Goal: Task Accomplishment & Management: Use online tool/utility

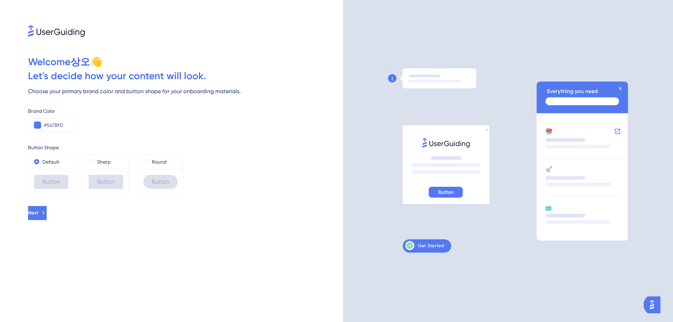
click at [94, 166] on div "Sharp" at bounding box center [106, 162] width 46 height 14
click at [100, 181] on div "Button" at bounding box center [106, 182] width 34 height 14
click at [91, 161] on span at bounding box center [91, 161] width 5 height 5
click at [96, 160] on input "radio" at bounding box center [96, 160] width 0 height 0
click at [39, 161] on div "Default" at bounding box center [51, 162] width 34 height 8
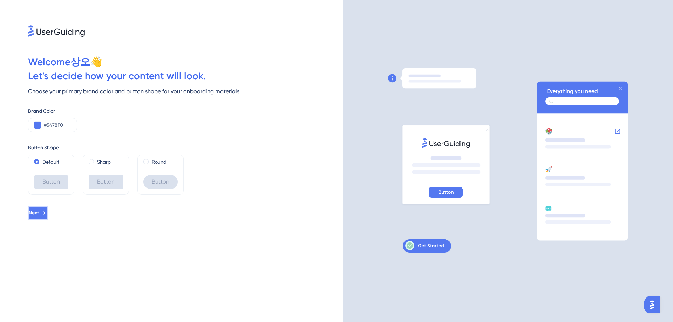
click at [39, 215] on span "Next" at bounding box center [34, 213] width 10 height 8
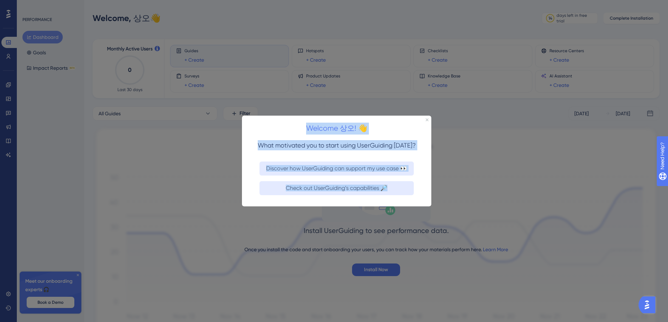
drag, startPoint x: 251, startPoint y: 135, endPoint x: 421, endPoint y: 195, distance: 180.8
click at [421, 195] on div "Welcome 상오! 👋 What motivated you to start using UserGuiding [DATE]? Discover ho…" at bounding box center [336, 160] width 189 height 91
copy div "Welcome 상오! 👋 What motivated you to start using UserGuiding [DATE]? Discover ho…"
click at [278, 126] on h2 "Welcome 상오! 👋" at bounding box center [337, 128] width 178 height 12
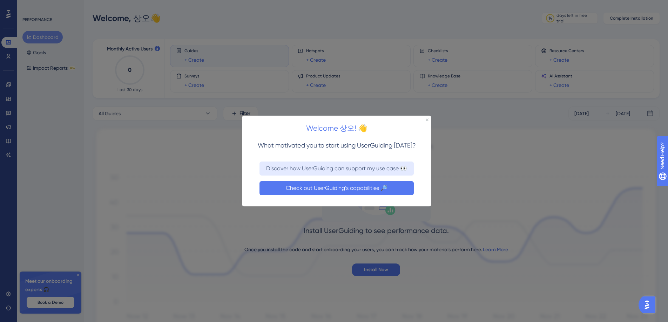
click at [340, 190] on button "Check out UserGuiding’s capabilities 🔎" at bounding box center [337, 188] width 154 height 14
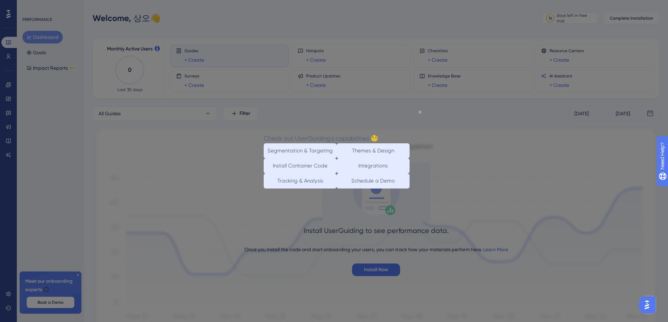
click at [420, 111] on icon "Close Preview" at bounding box center [420, 112] width 3 height 3
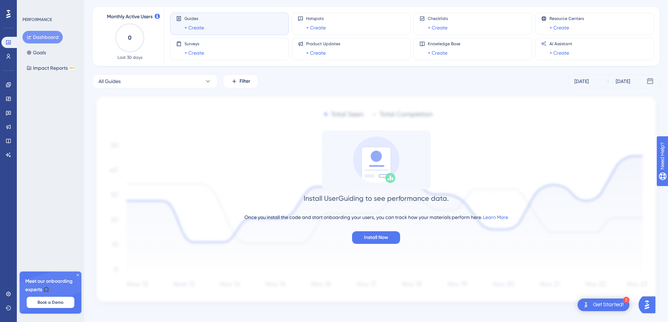
scroll to position [39, 0]
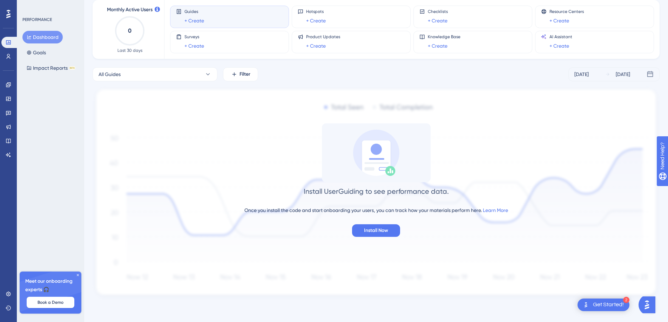
click at [603, 305] on div "Get Started!" at bounding box center [608, 305] width 31 height 8
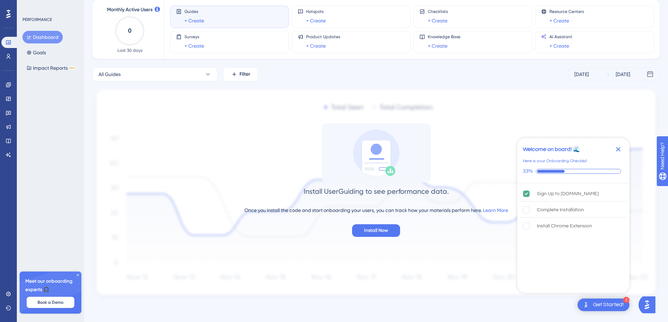
click at [607, 308] on div "Get Started!" at bounding box center [608, 305] width 31 height 8
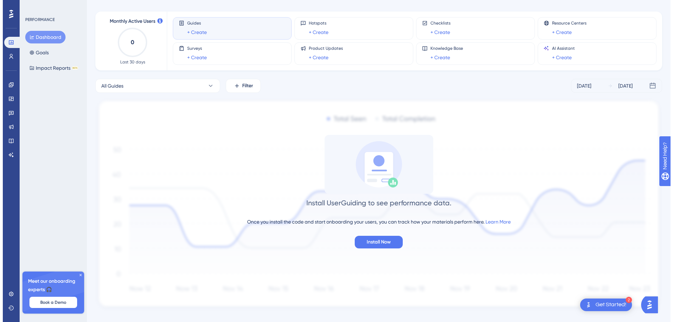
scroll to position [0, 0]
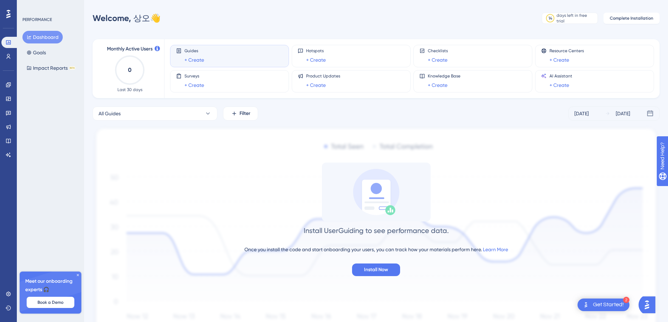
click at [41, 38] on button "Dashboard" at bounding box center [42, 37] width 40 height 13
click at [41, 53] on button "Goals" at bounding box center [36, 52] width 28 height 13
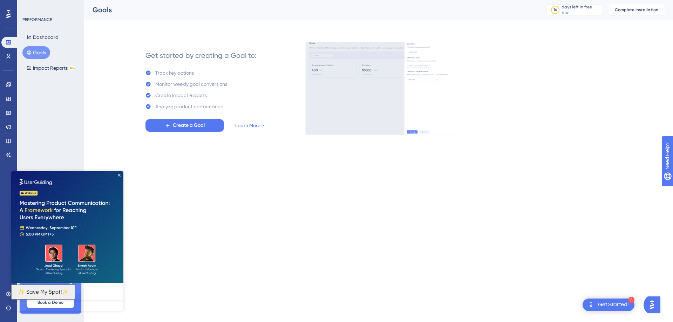
click at [159, 0] on html "2 Get Started! Performance Users Engagement Widgets Feedback Product Updates Kn…" at bounding box center [336, 0] width 673 height 0
click at [194, 125] on span "Create a Goal" at bounding box center [189, 125] width 32 height 8
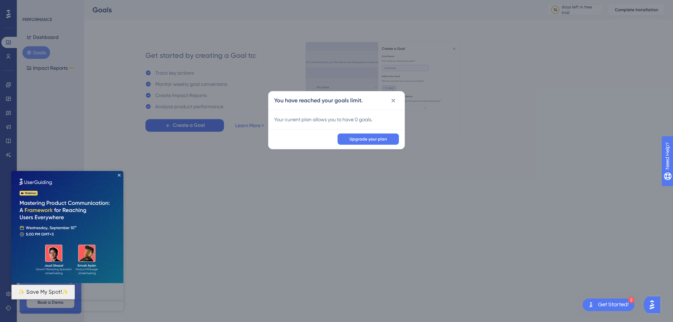
click at [368, 125] on div "Your current plan allows you to have 0 goals." at bounding box center [337, 120] width 136 height 20
click at [366, 120] on div "Your current plan allows you to have 0 goals." at bounding box center [336, 119] width 125 height 8
click at [363, 140] on span "Upgrade your plan" at bounding box center [369, 139] width 38 height 6
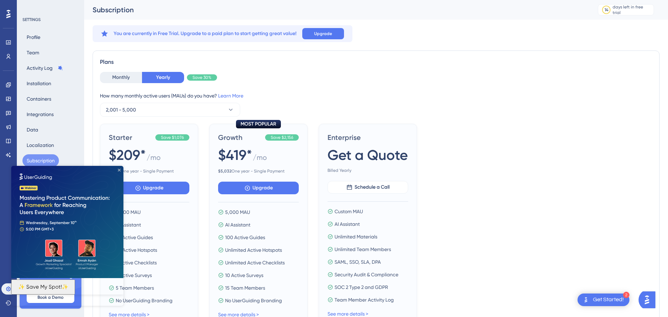
click at [119, 170] on icon "Close Preview" at bounding box center [119, 170] width 3 height 3
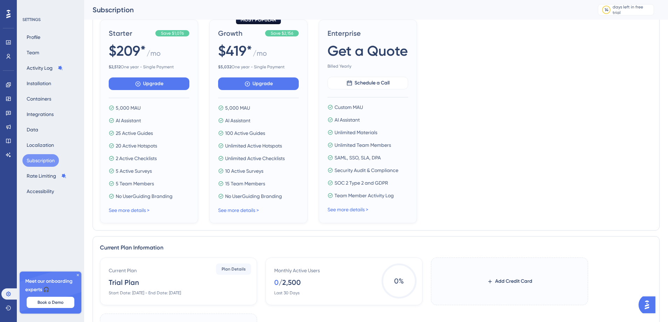
scroll to position [70, 0]
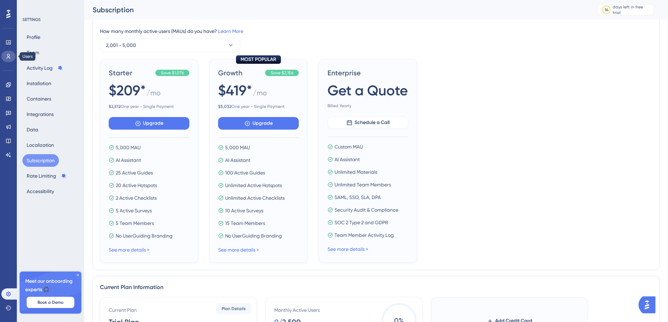
click at [10, 58] on icon at bounding box center [9, 56] width 4 height 5
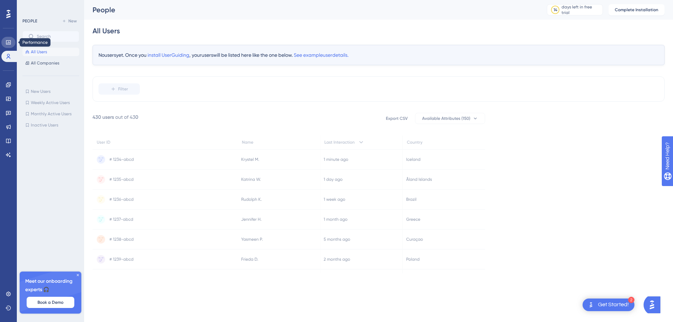
click at [9, 43] on icon at bounding box center [9, 43] width 6 height 6
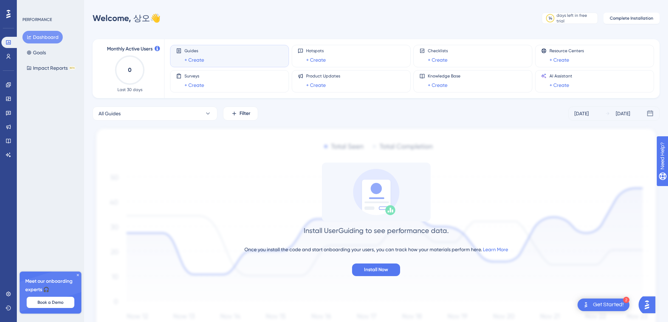
click at [78, 274] on icon at bounding box center [78, 275] width 4 height 4
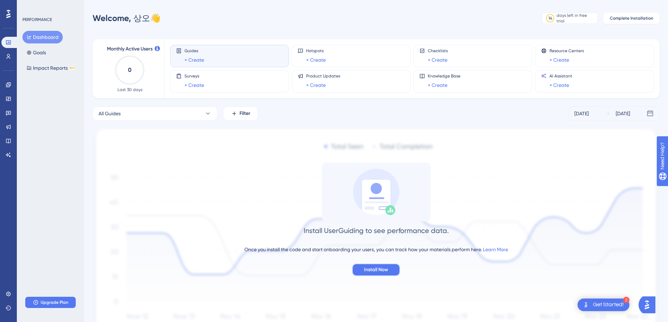
click at [376, 271] on span "Install Now" at bounding box center [376, 270] width 24 height 8
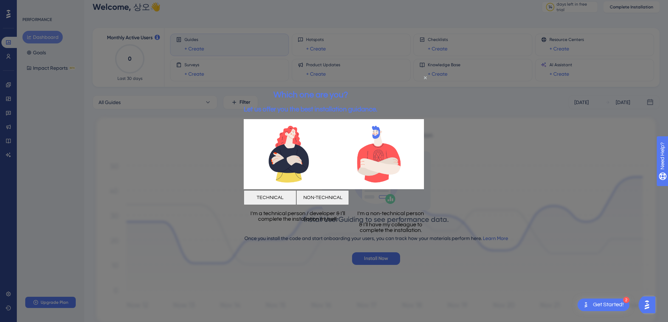
scroll to position [39, 0]
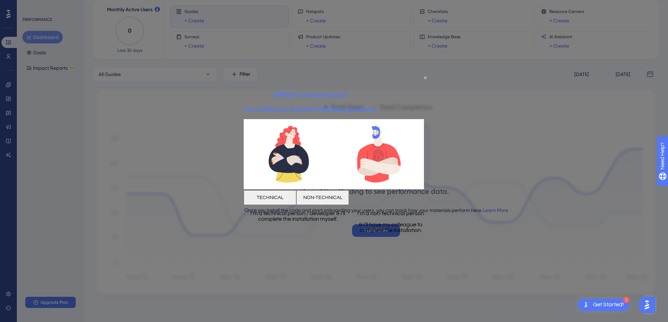
click at [349, 198] on button "NON-TECHNICAL" at bounding box center [322, 197] width 53 height 15
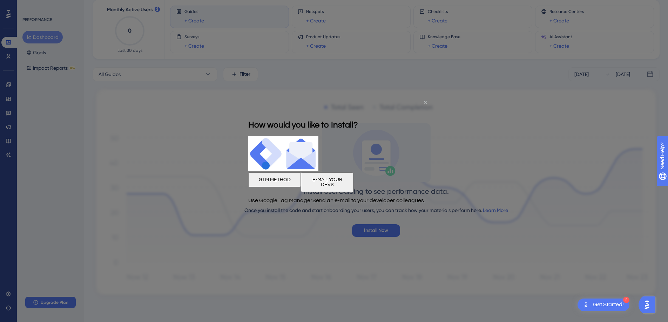
drag, startPoint x: 426, startPoint y: 102, endPoint x: 592, endPoint y: 220, distance: 204.0
click at [426, 102] on icon "Close Preview" at bounding box center [425, 102] width 3 height 3
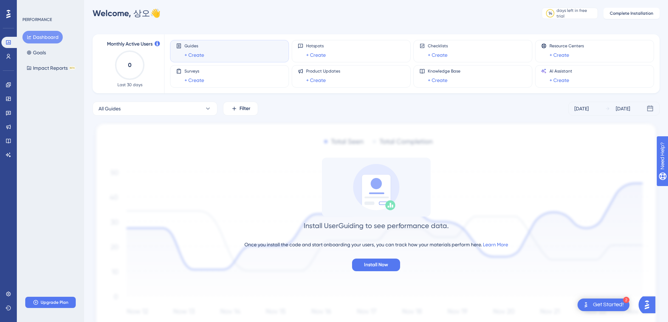
scroll to position [0, 0]
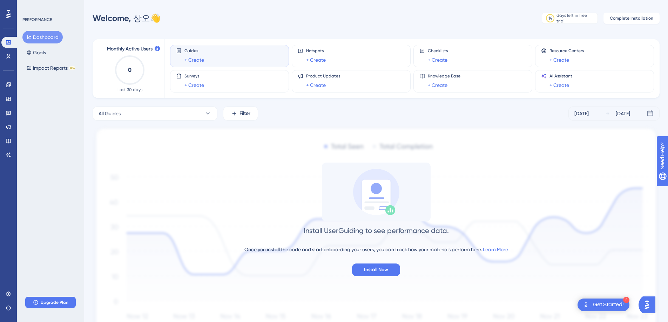
click at [195, 136] on img at bounding box center [376, 232] width 567 height 213
click at [6, 11] on div at bounding box center [8, 13] width 11 height 11
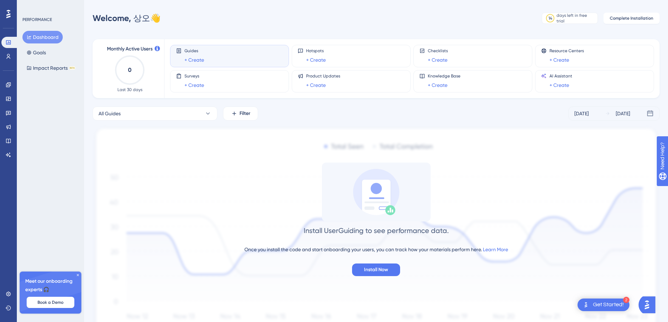
click at [7, 15] on icon at bounding box center [8, 14] width 4 height 8
click at [197, 59] on link "+ Create" at bounding box center [194, 60] width 20 height 8
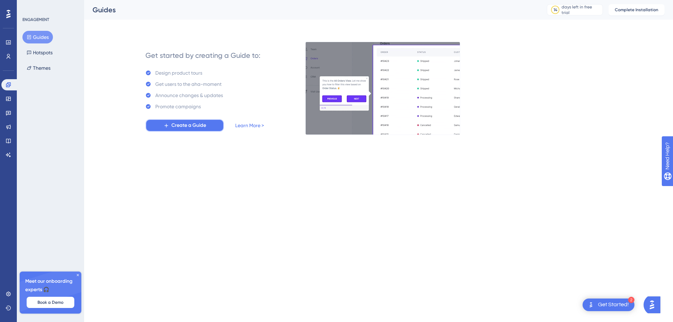
click at [188, 123] on span "Create a Guide" at bounding box center [188, 125] width 35 height 8
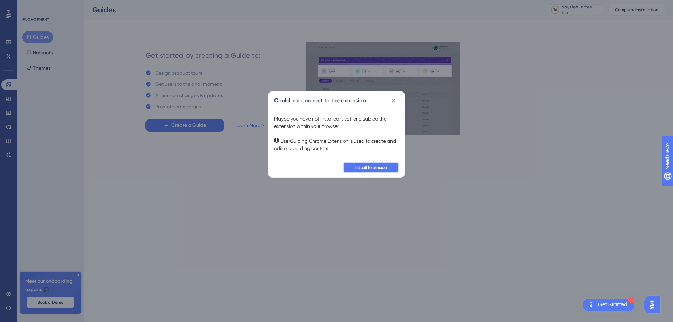
click at [376, 168] on span "Install Extension" at bounding box center [371, 168] width 32 height 6
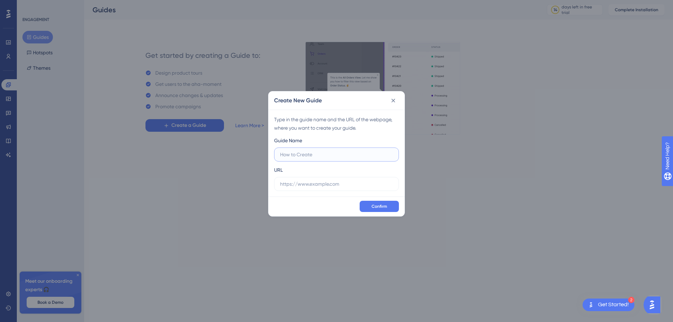
click at [302, 155] on input "text" at bounding box center [336, 155] width 113 height 8
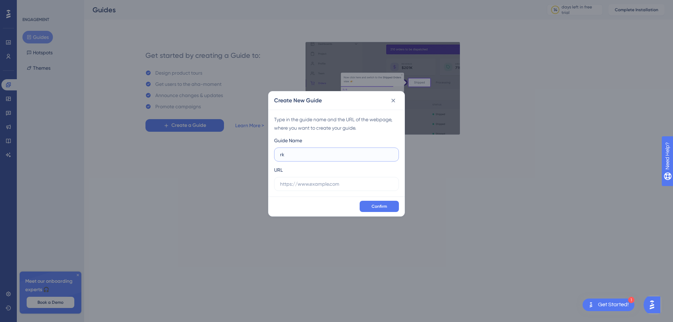
type input "r"
type input "간병신청"
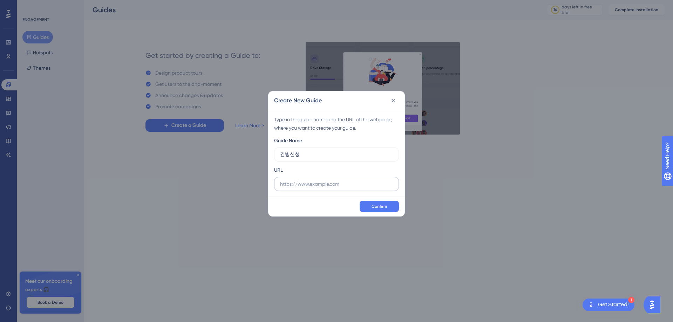
click at [315, 189] on label at bounding box center [336, 184] width 125 height 14
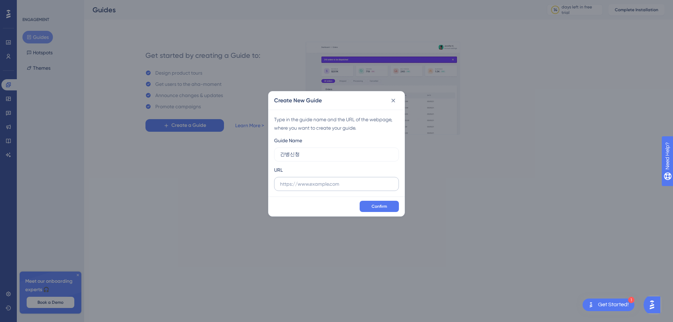
click at [315, 188] on input "text" at bounding box center [336, 184] width 113 height 8
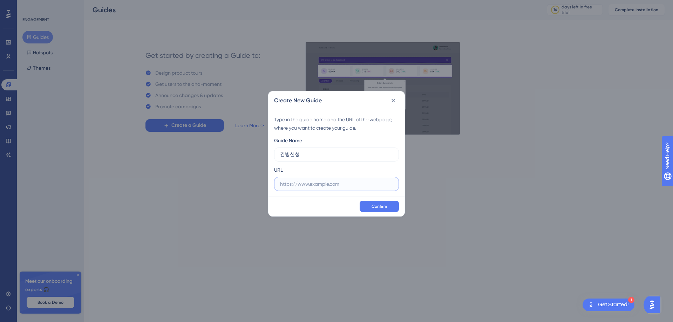
paste input "https://ci_carenation.app.carenation.kr"
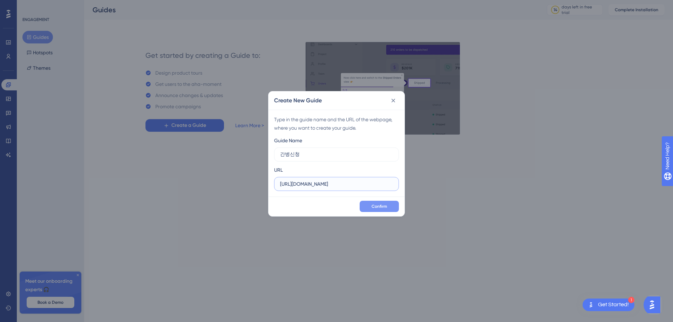
type input "https://ci_carenation.app.carenation.kr"
click at [377, 205] on span "Confirm" at bounding box center [379, 207] width 15 height 6
